Goal: Understand process/instructions

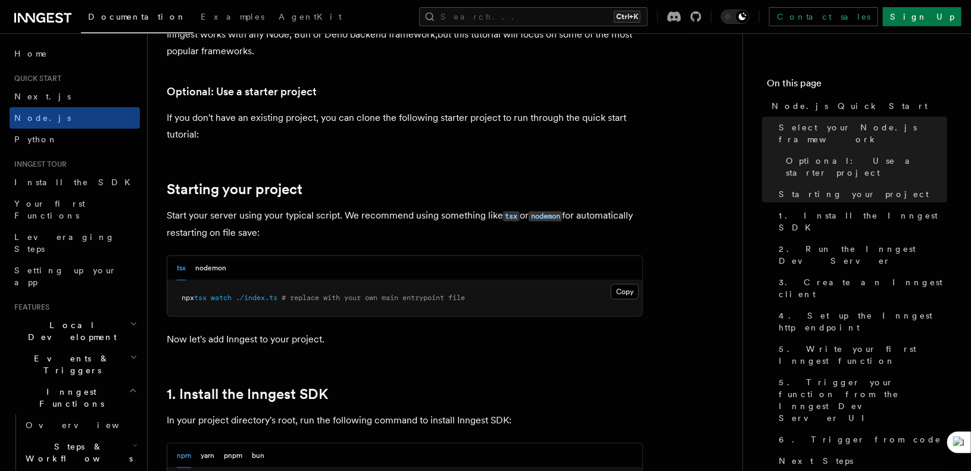
scroll to position [436, 0]
click at [206, 270] on button "nodemon" at bounding box center [210, 267] width 31 height 24
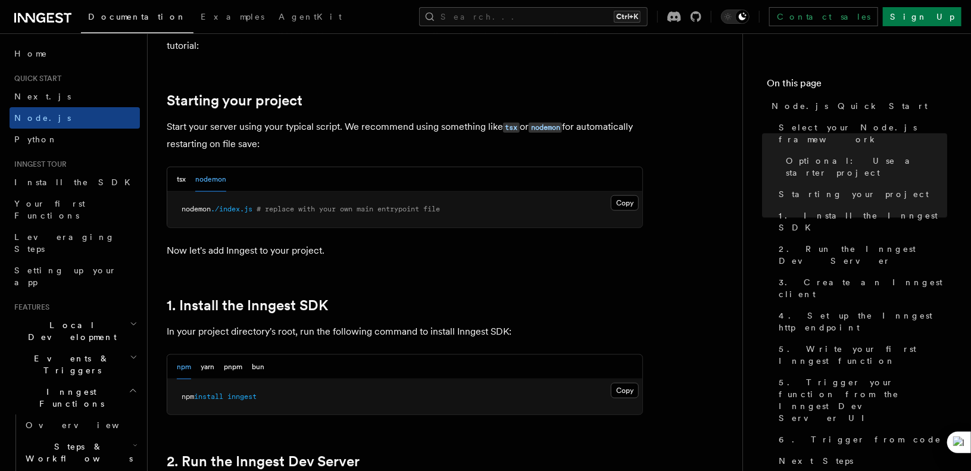
scroll to position [525, 0]
click at [625, 393] on button "Copy Copied" at bounding box center [625, 389] width 28 height 15
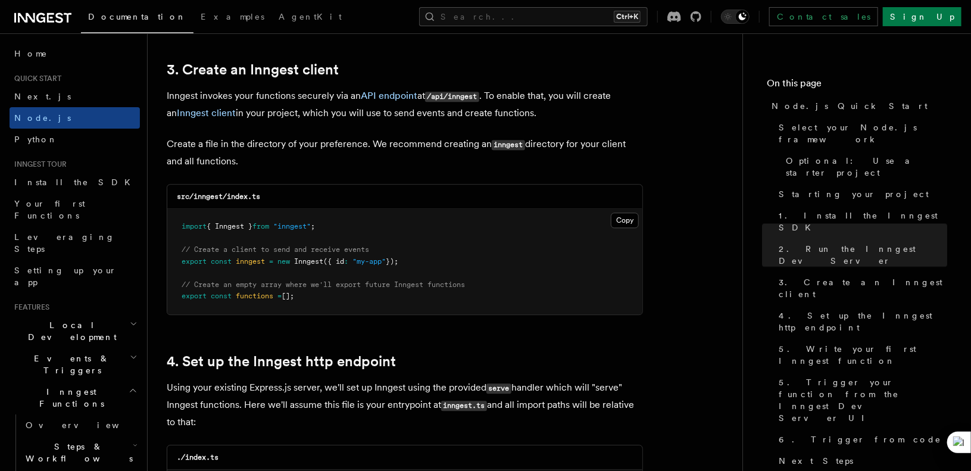
scroll to position [1500, 0]
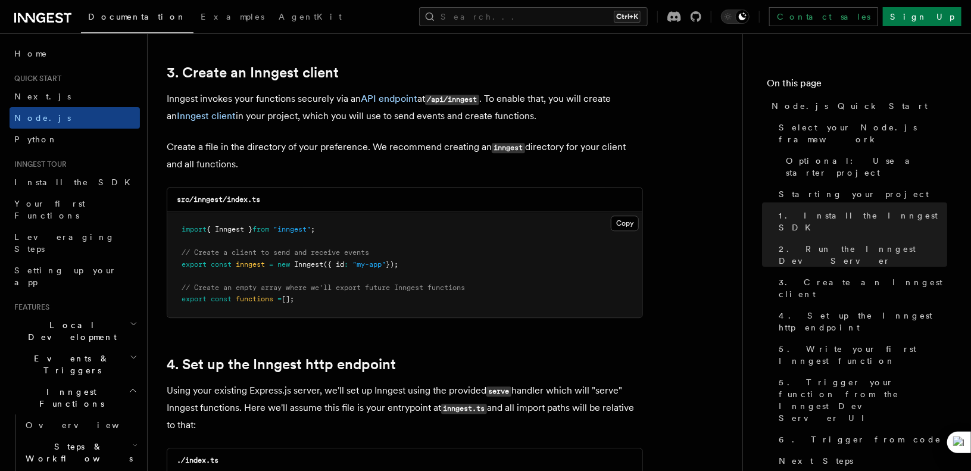
click at [213, 201] on code "src/inngest/index.ts" at bounding box center [218, 199] width 83 height 8
copy code "inngest"
drag, startPoint x: 227, startPoint y: 198, endPoint x: 281, endPoint y: 198, distance: 53.6
click at [281, 198] on div "src/inngest/index.ts" at bounding box center [404, 199] width 475 height 24
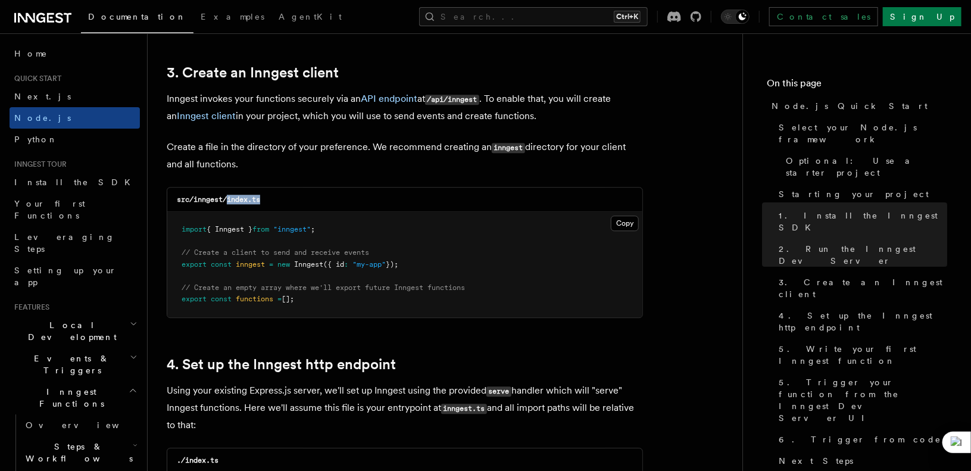
copy code "index.ts"
click at [620, 220] on button "Copy Copied" at bounding box center [625, 222] width 28 height 15
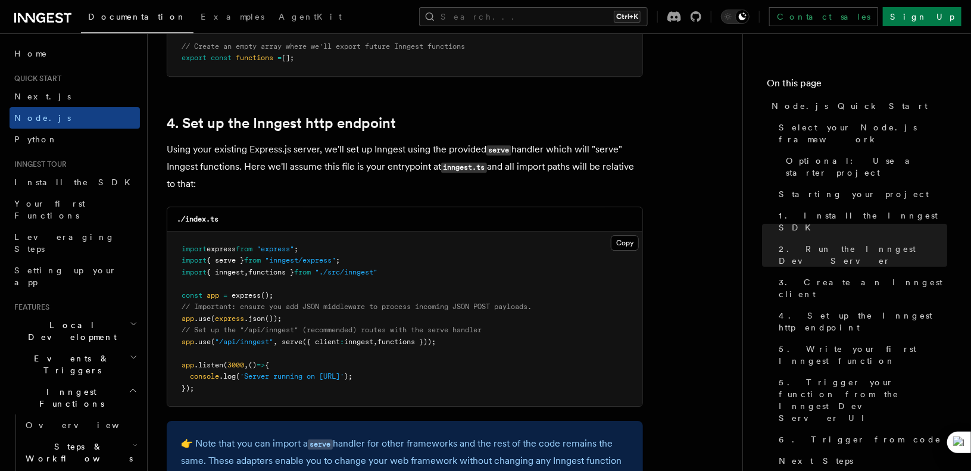
scroll to position [1763, 0]
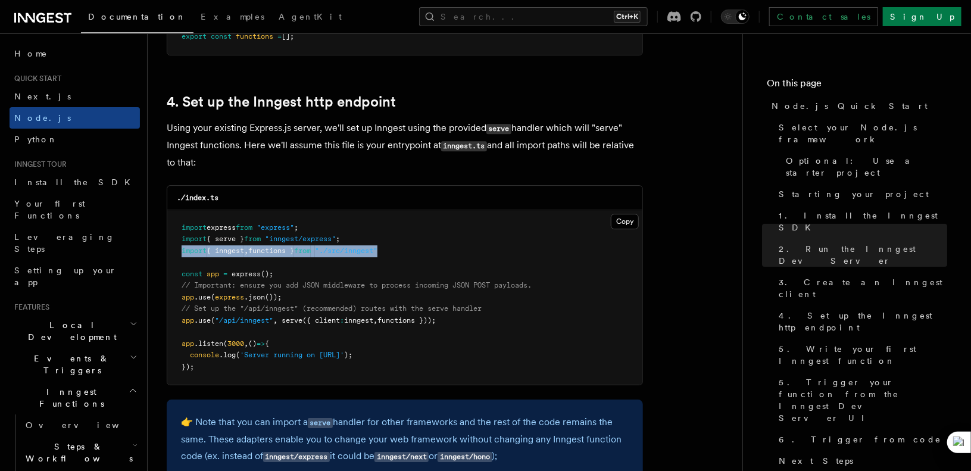
drag, startPoint x: 401, startPoint y: 244, endPoint x: 177, endPoint y: 247, distance: 224.4
click at [177, 247] on pre "import express from "express" ; import { serve } from "inngest/express" ; impor…" at bounding box center [404, 297] width 475 height 175
copy span "import { inngest , functions } from "./src/inngest""
drag, startPoint x: 463, startPoint y: 320, endPoint x: 176, endPoint y: 318, distance: 287.5
click at [176, 318] on pre "import express from "express" ; import { serve } from "inngest/express" ; impor…" at bounding box center [404, 297] width 475 height 175
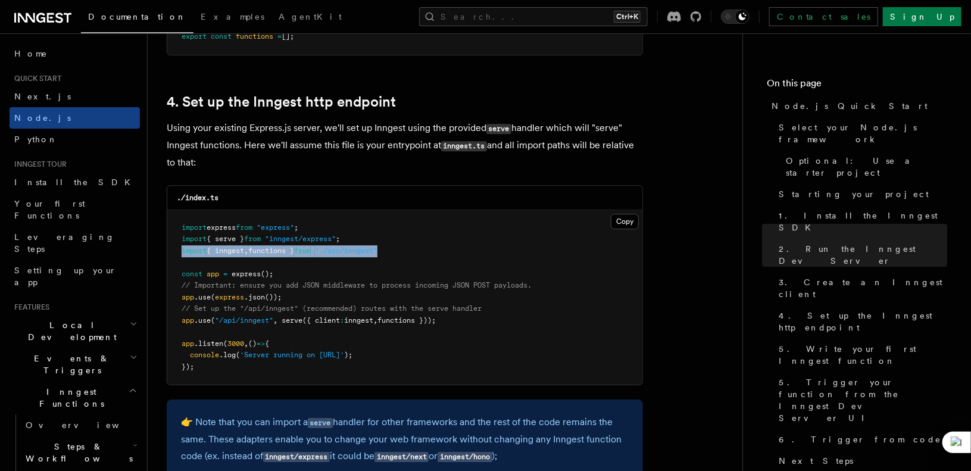
copy span "app .use ( "/api/inngest" , serve ({ client : inngest , functions }));"
